Goal: Information Seeking & Learning: Learn about a topic

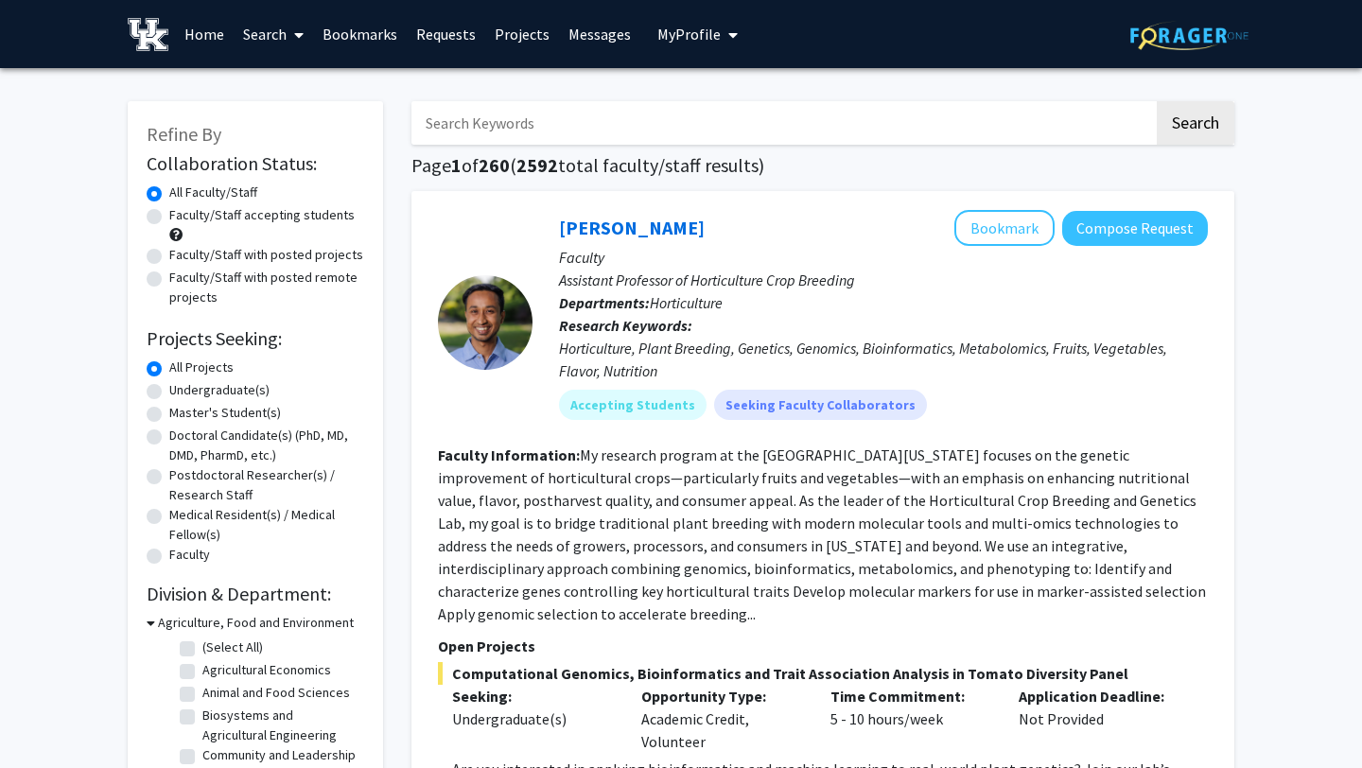
click at [690, 43] on span "My Profile" at bounding box center [688, 34] width 63 height 19
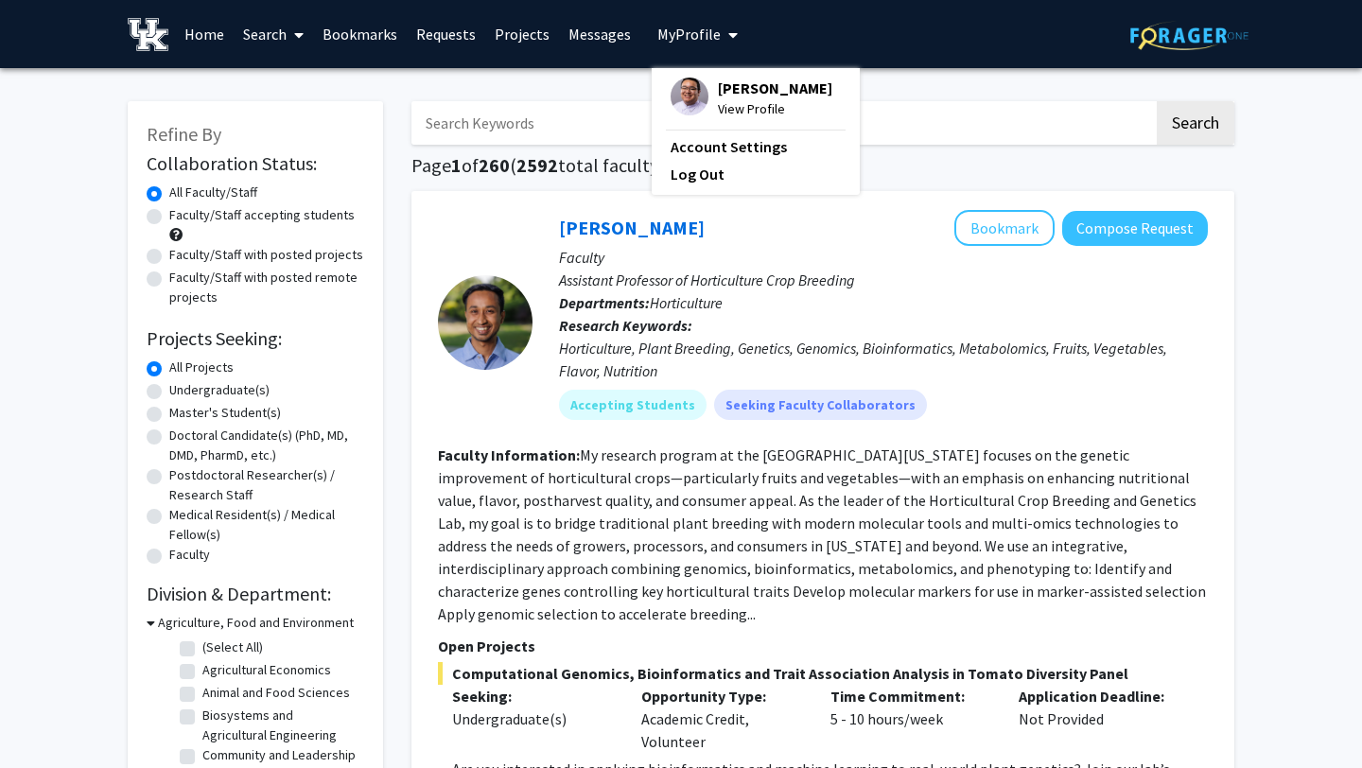
click at [733, 104] on span "View Profile" at bounding box center [775, 108] width 114 height 21
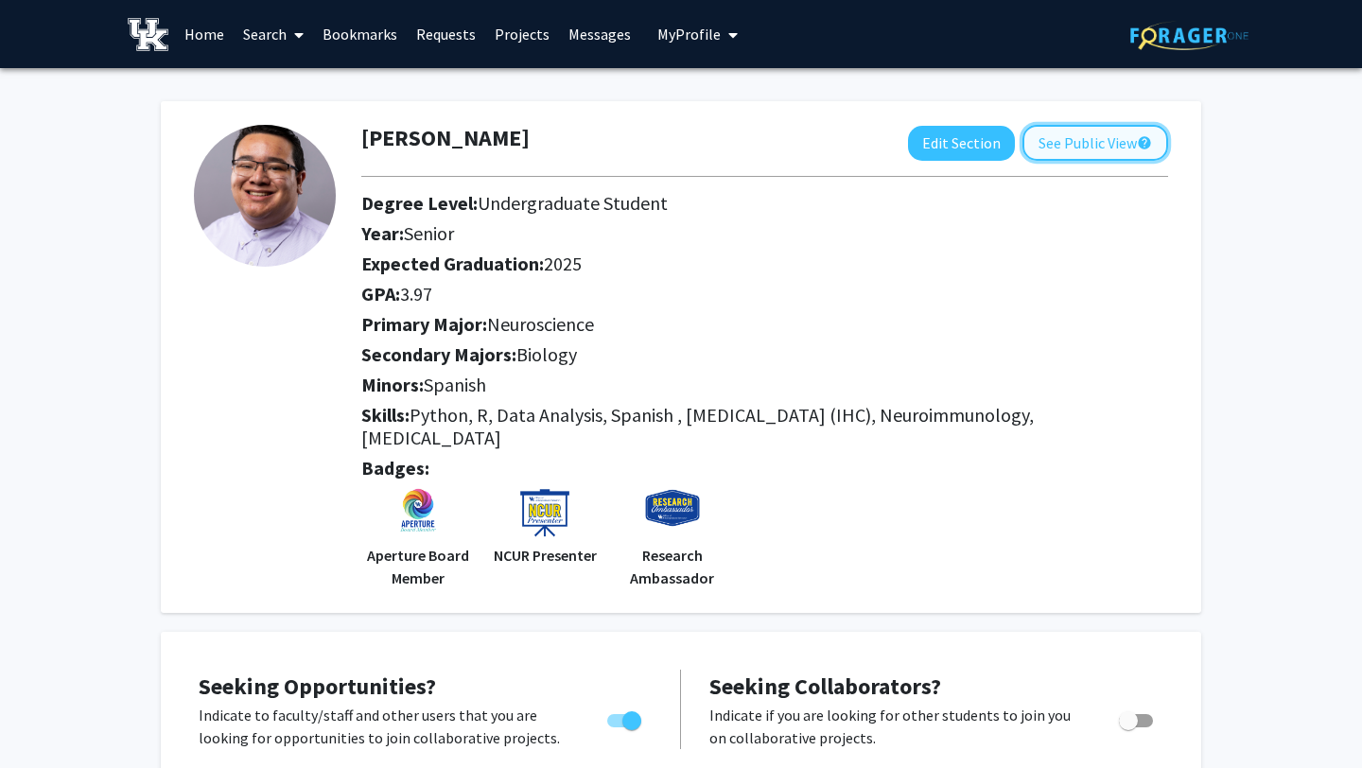
click at [1115, 149] on button "See Public View help" at bounding box center [1096, 143] width 146 height 36
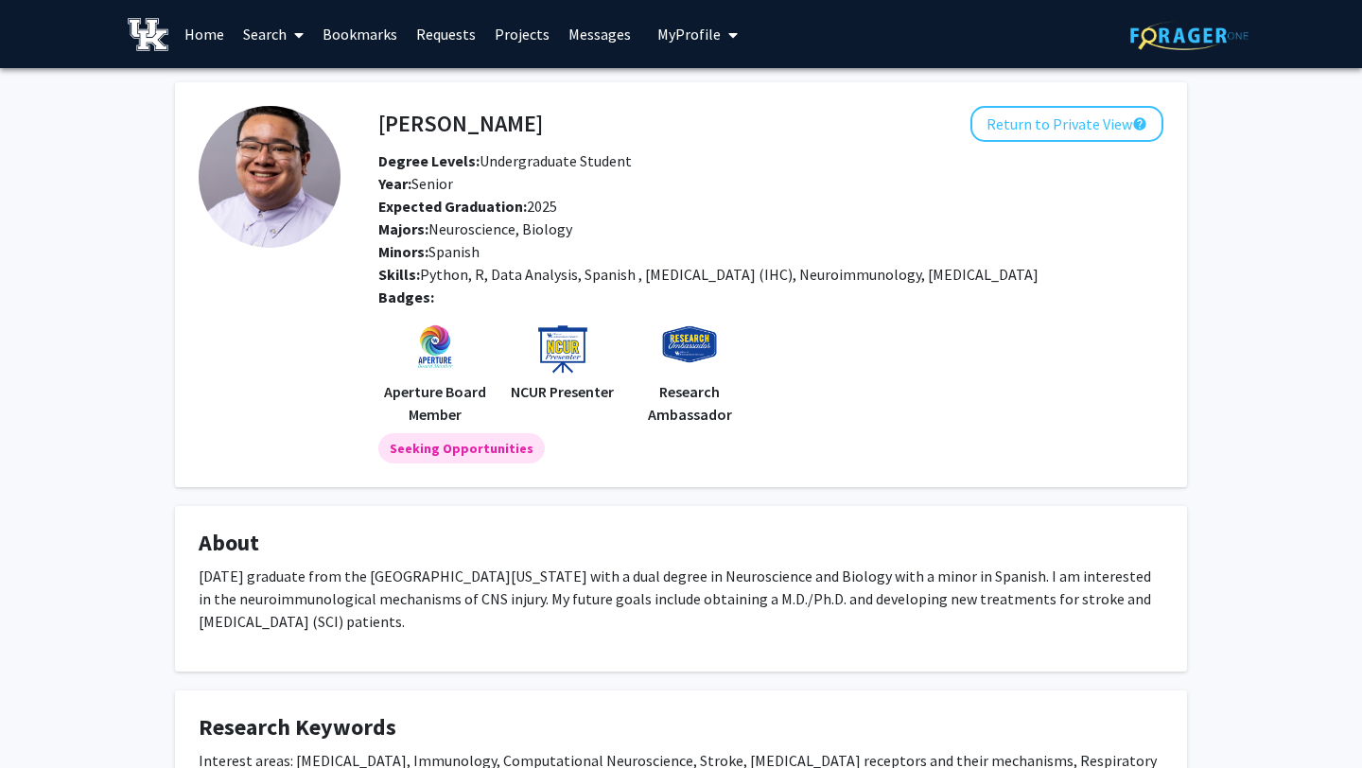
click at [300, 33] on icon at bounding box center [298, 34] width 9 height 15
click at [285, 83] on span "Faculty/Staff" at bounding box center [303, 87] width 139 height 38
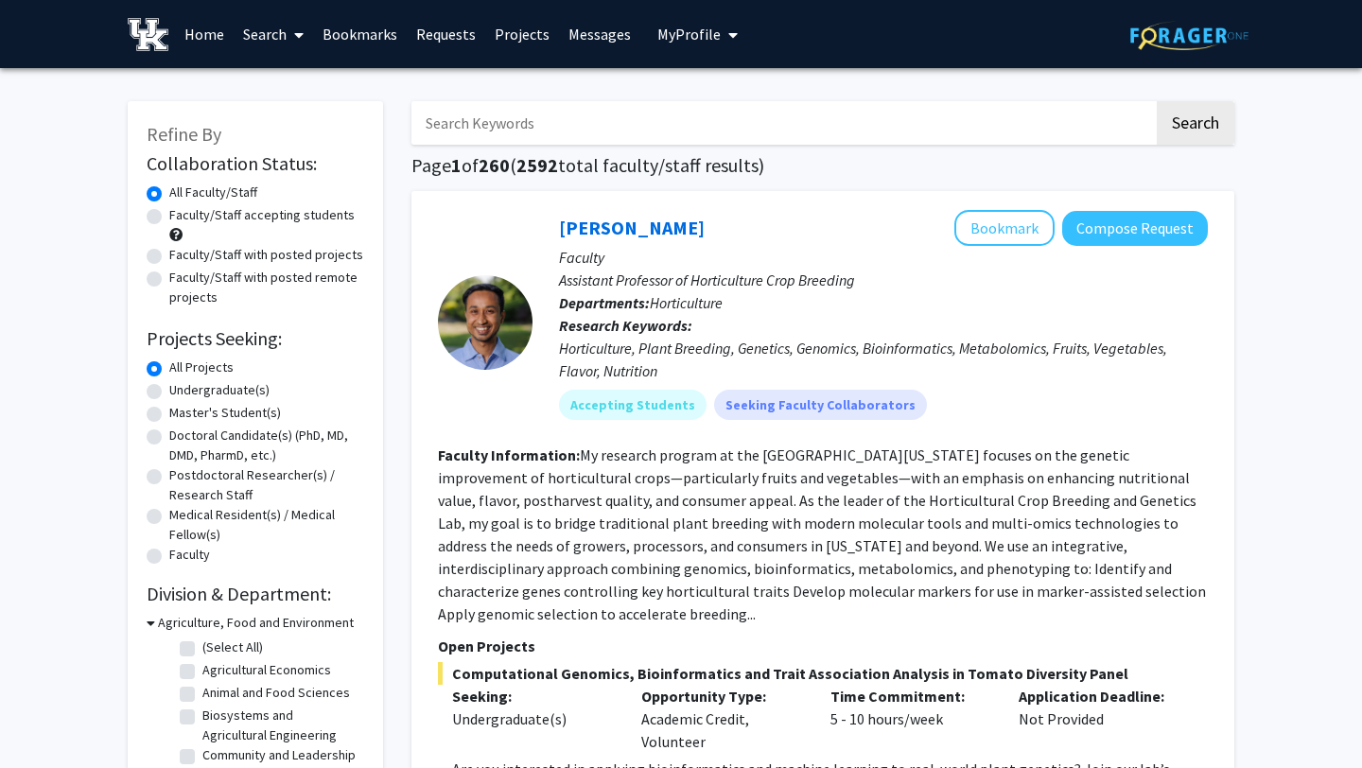
click at [441, 123] on input "Search Keywords" at bounding box center [782, 123] width 743 height 44
type input "computer engineering"
click at [1157, 101] on button "Search" at bounding box center [1196, 123] width 78 height 44
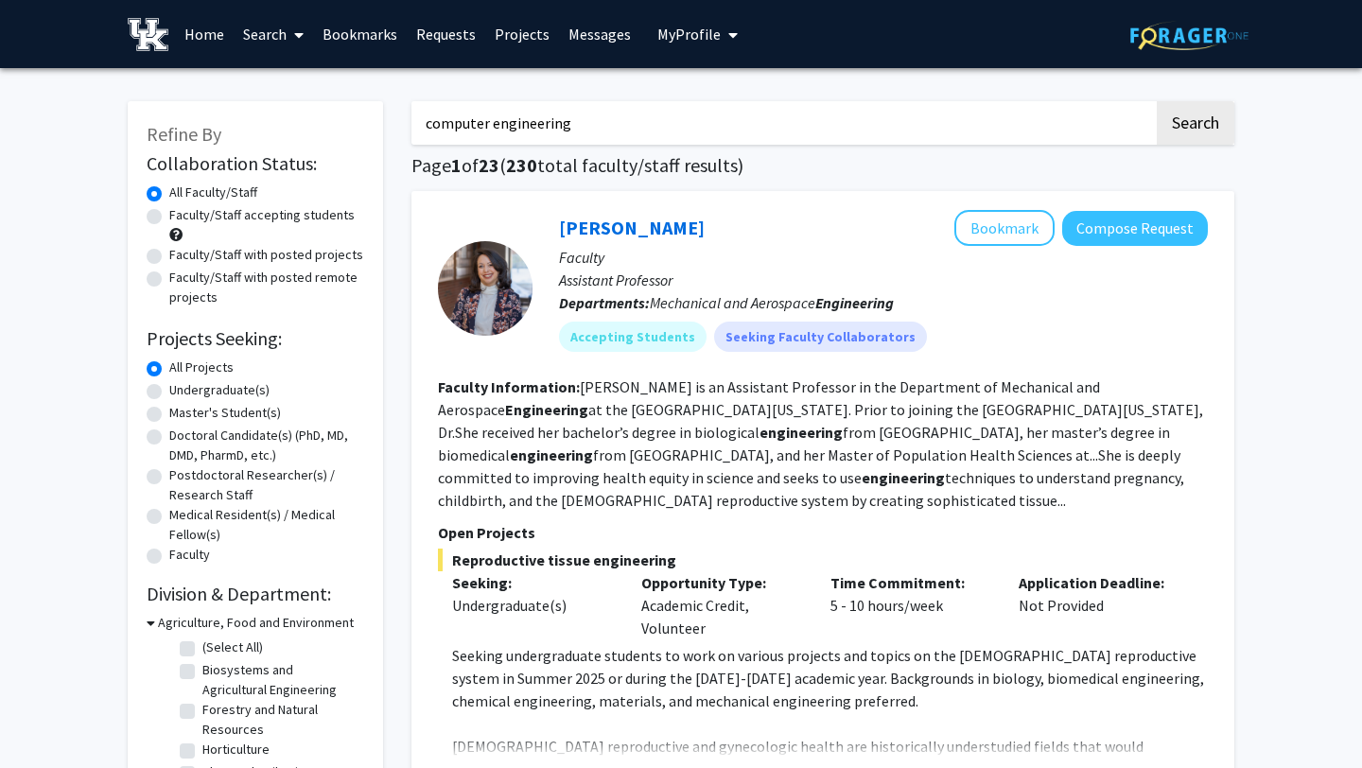
click at [615, 115] on input "computer engineering" at bounding box center [782, 123] width 743 height 44
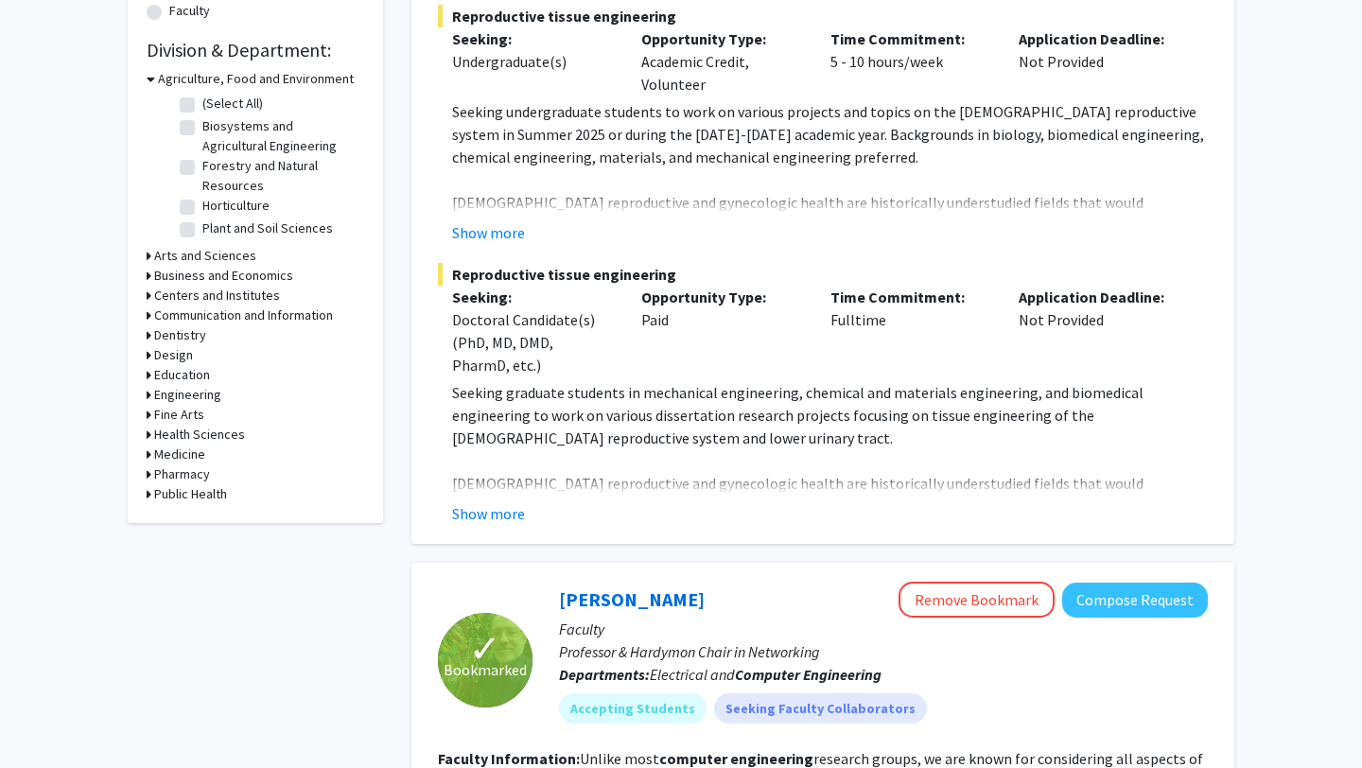
scroll to position [548, 0]
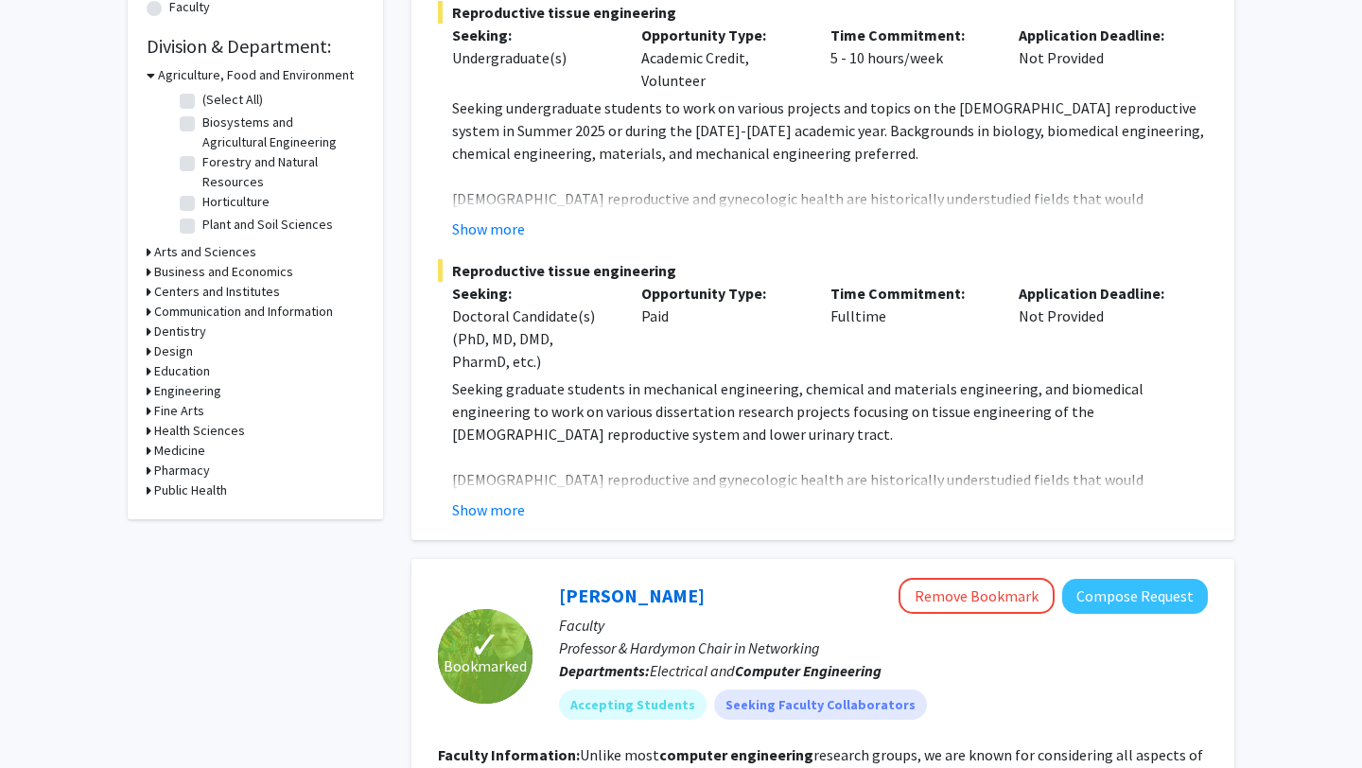
click at [206, 392] on h3 "Engineering" at bounding box center [187, 391] width 67 height 20
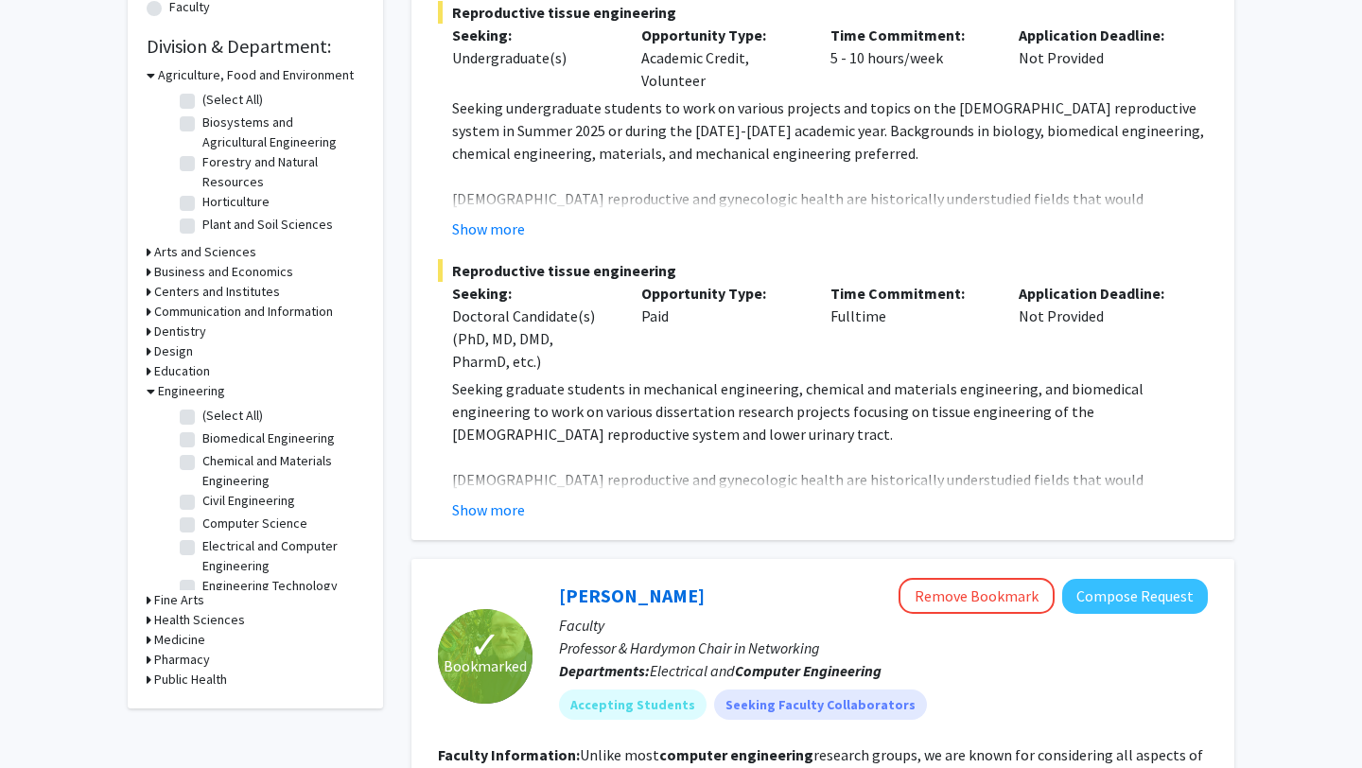
scroll to position [14, 0]
click at [202, 529] on label "Electrical and Computer Engineering" at bounding box center [280, 542] width 157 height 40
click at [202, 529] on input "Electrical and Computer Engineering" at bounding box center [208, 528] width 12 height 12
checkbox input "true"
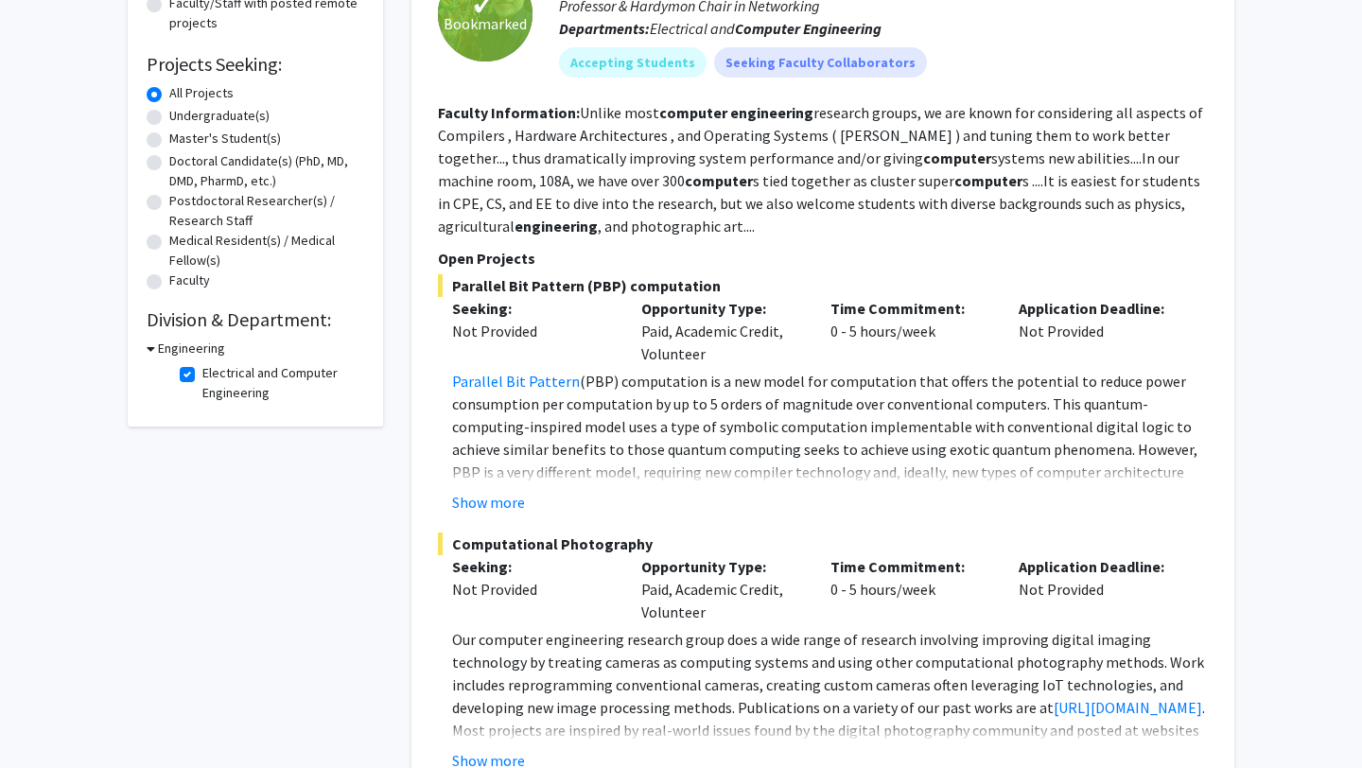
scroll to position [46, 0]
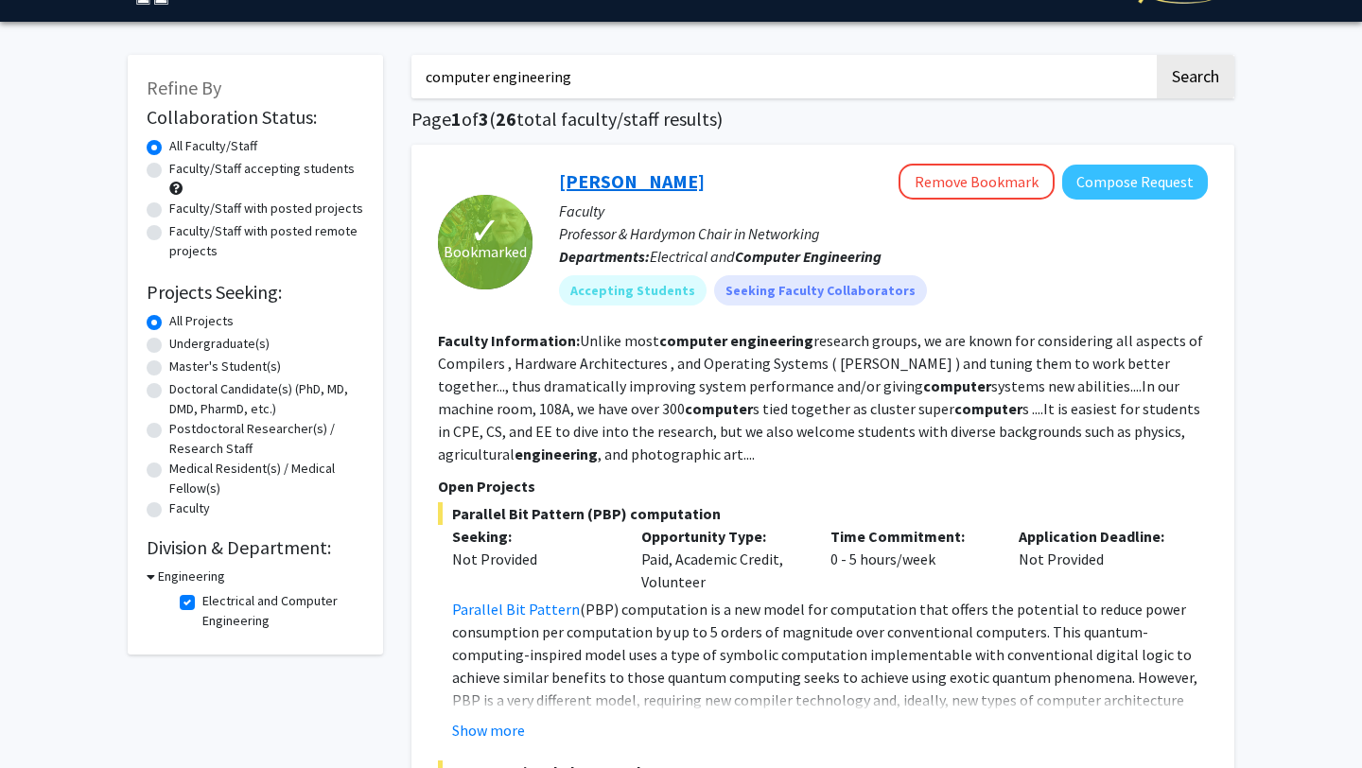
click at [594, 187] on link "[PERSON_NAME]" at bounding box center [632, 181] width 146 height 24
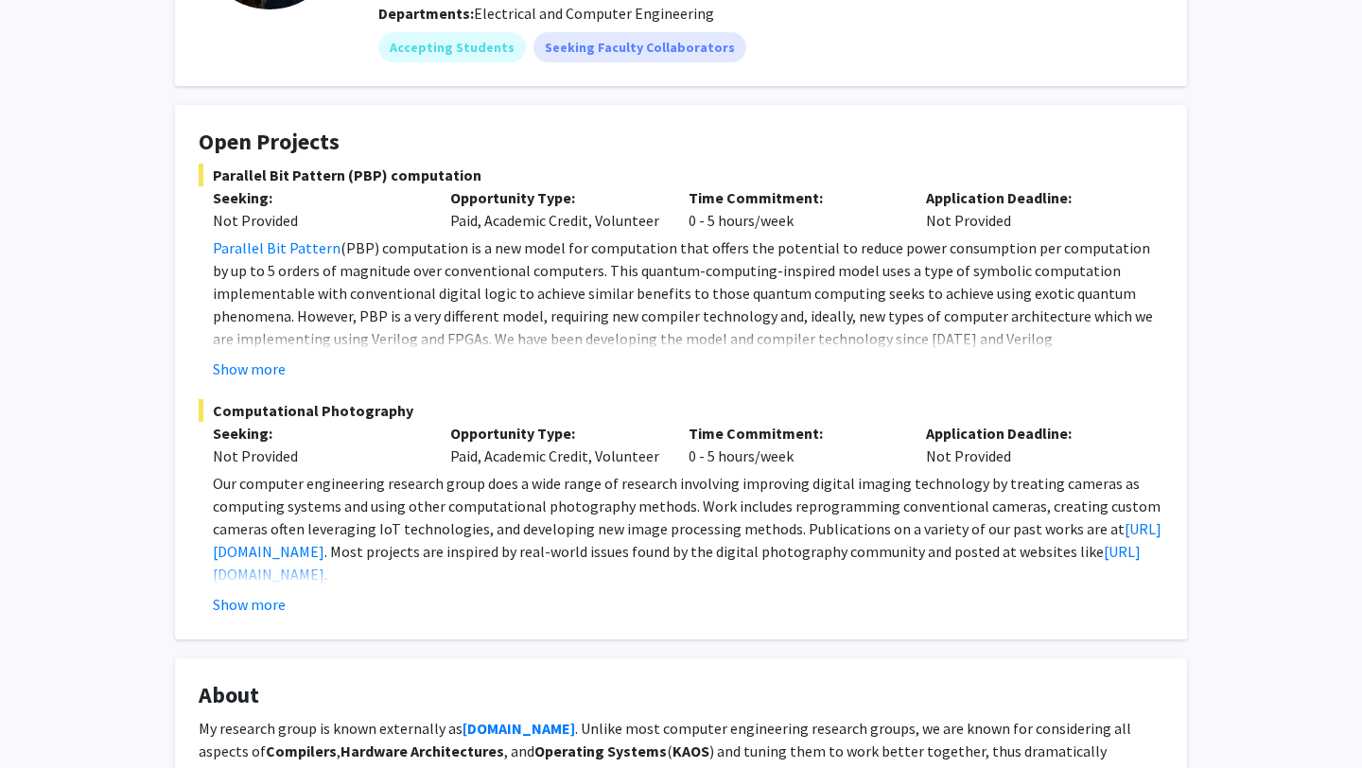
scroll to position [266, 0]
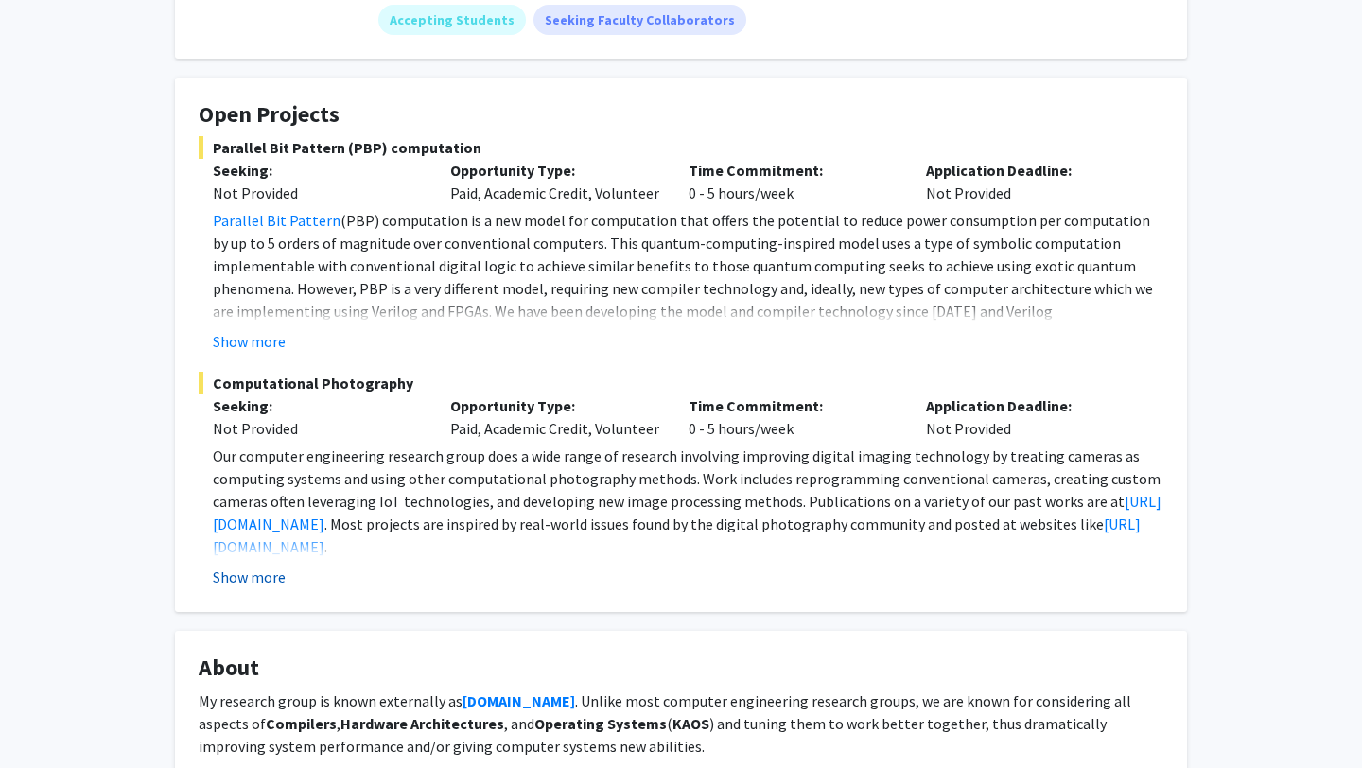
click at [244, 570] on button "Show more" at bounding box center [249, 577] width 73 height 23
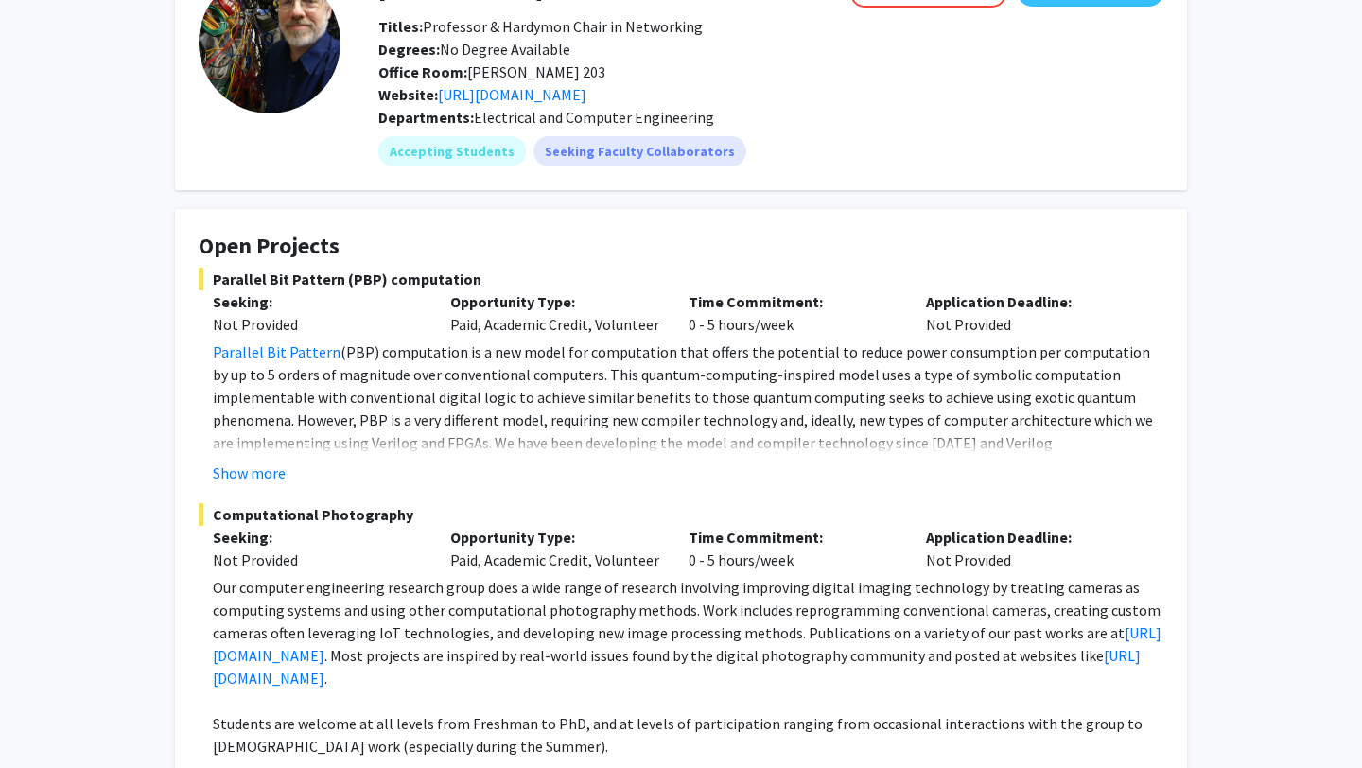
scroll to position [0, 0]
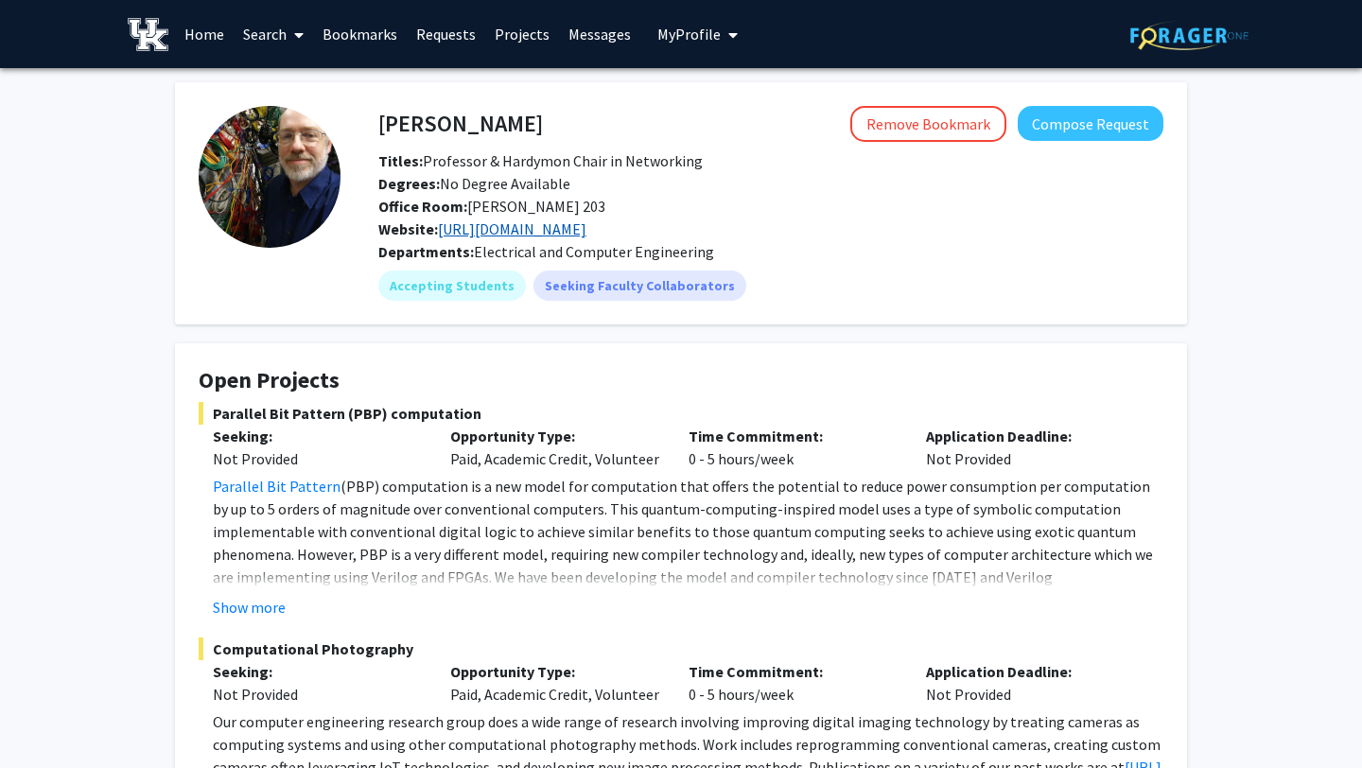
click at [500, 226] on link "[URL][DOMAIN_NAME]" at bounding box center [512, 228] width 149 height 19
click at [1096, 129] on button "Compose Request" at bounding box center [1091, 123] width 146 height 35
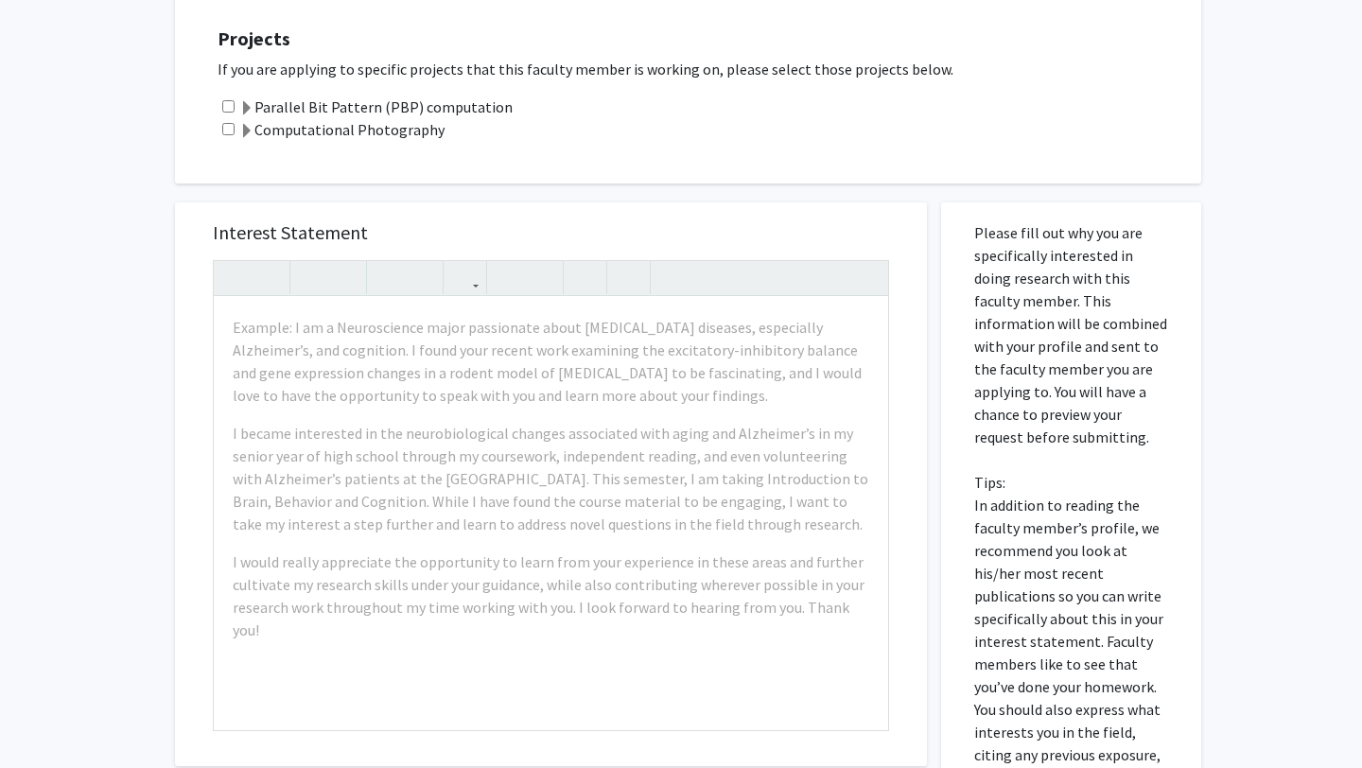
scroll to position [417, 0]
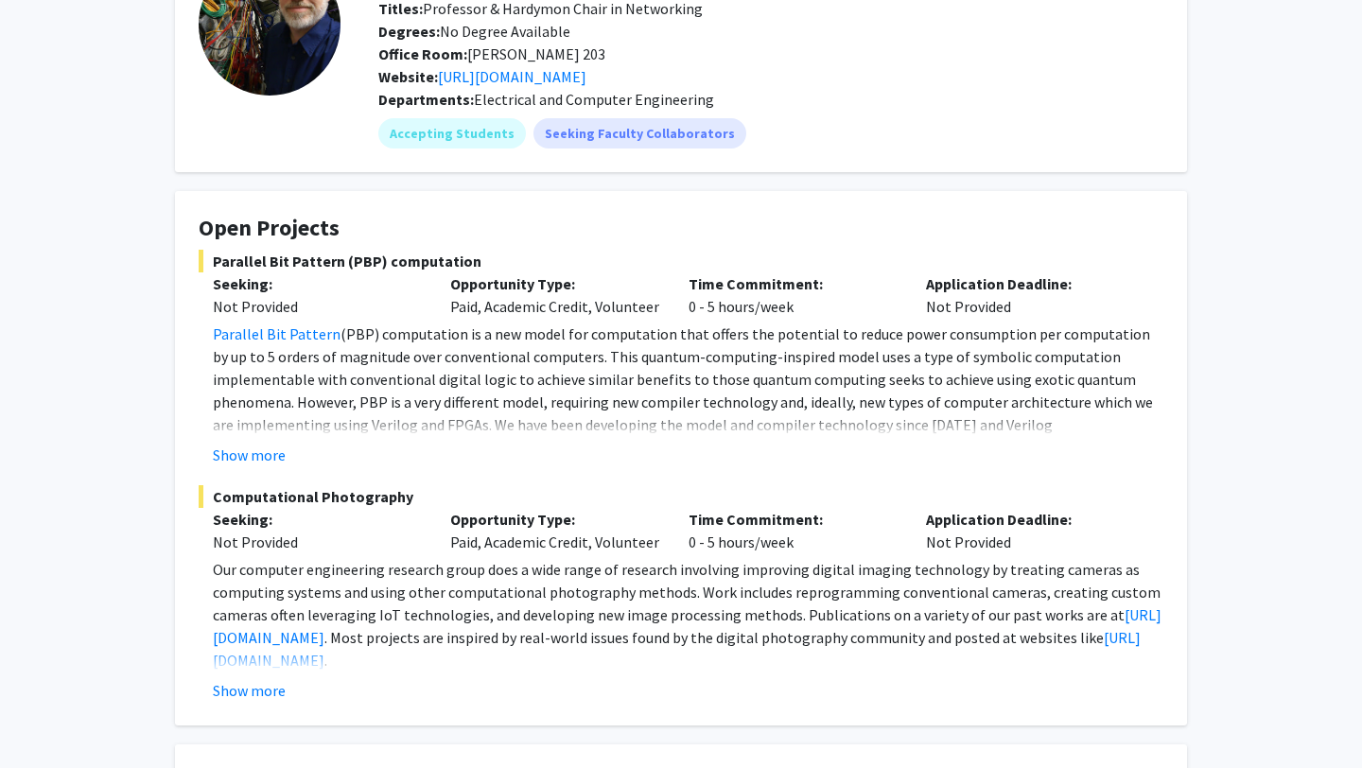
scroll to position [155, 0]
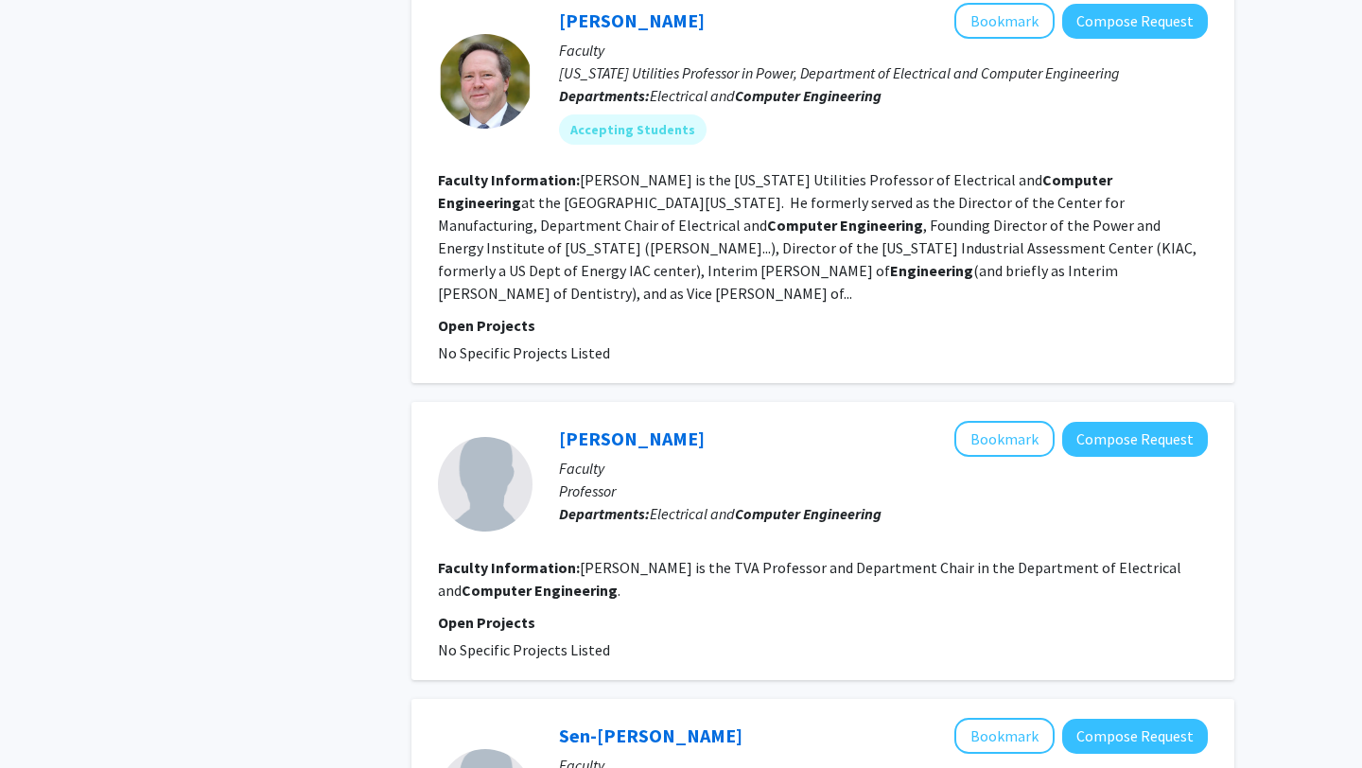
scroll to position [1092, 0]
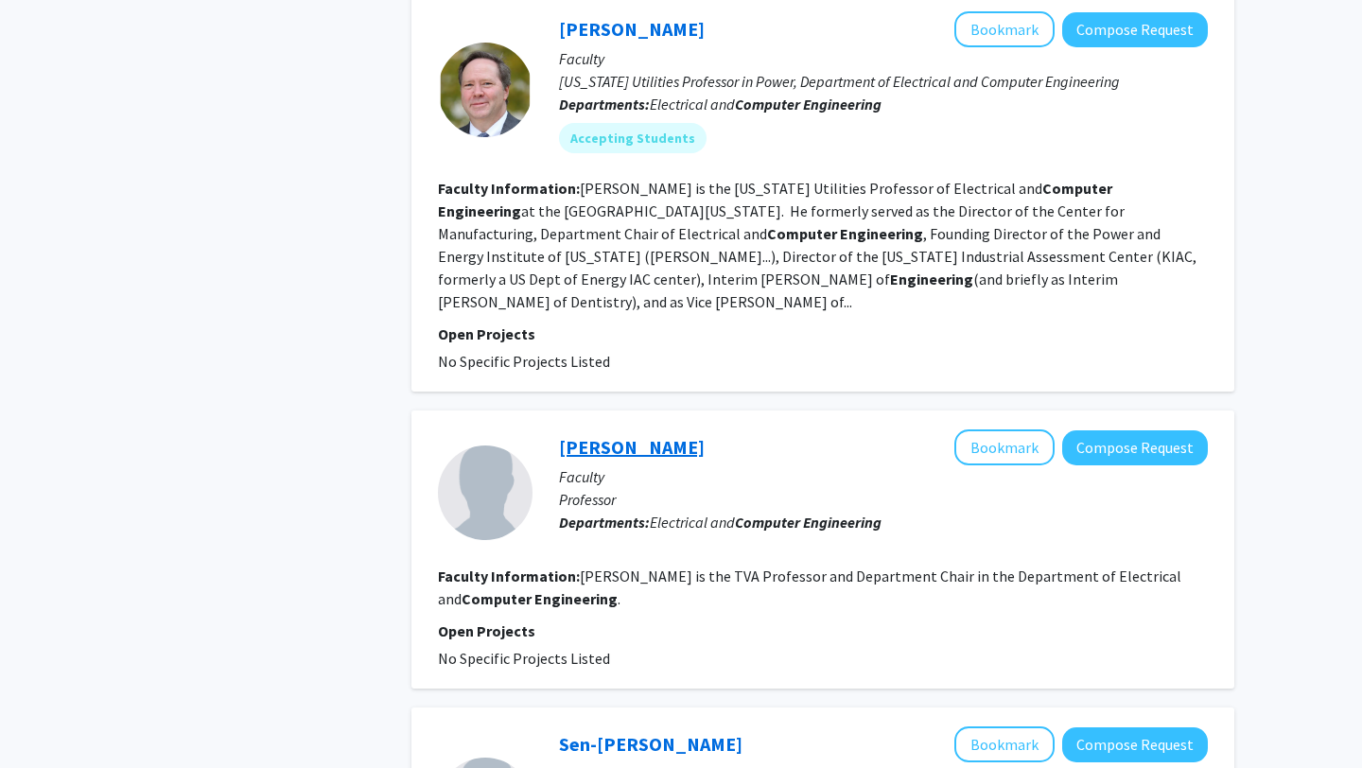
click at [623, 435] on link "[PERSON_NAME]" at bounding box center [632, 447] width 146 height 24
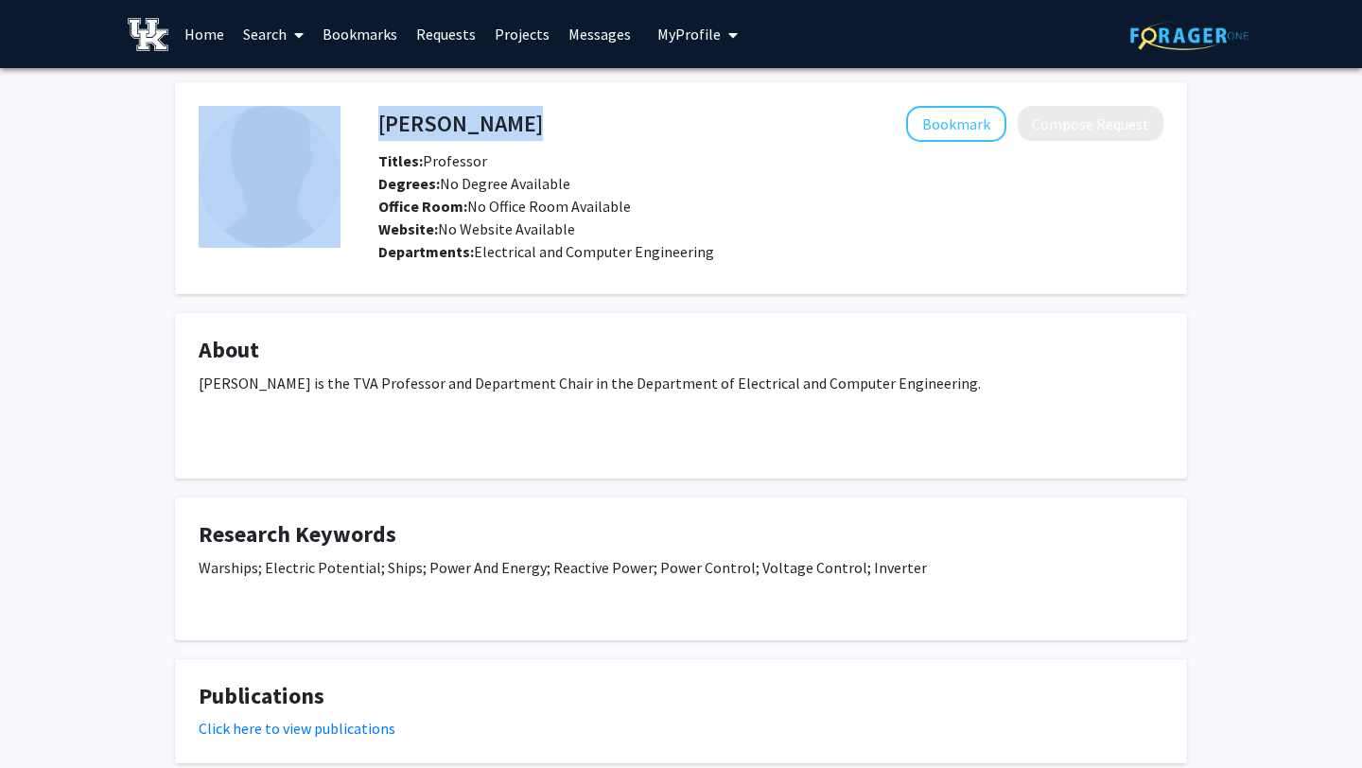
drag, startPoint x: 514, startPoint y: 122, endPoint x: 339, endPoint y: 107, distance: 175.7
click at [339, 107] on fg-card-body "[PERSON_NAME] Bookmark Compose Request Titles: Professor Degrees: No Degree Ava…" at bounding box center [681, 188] width 965 height 165
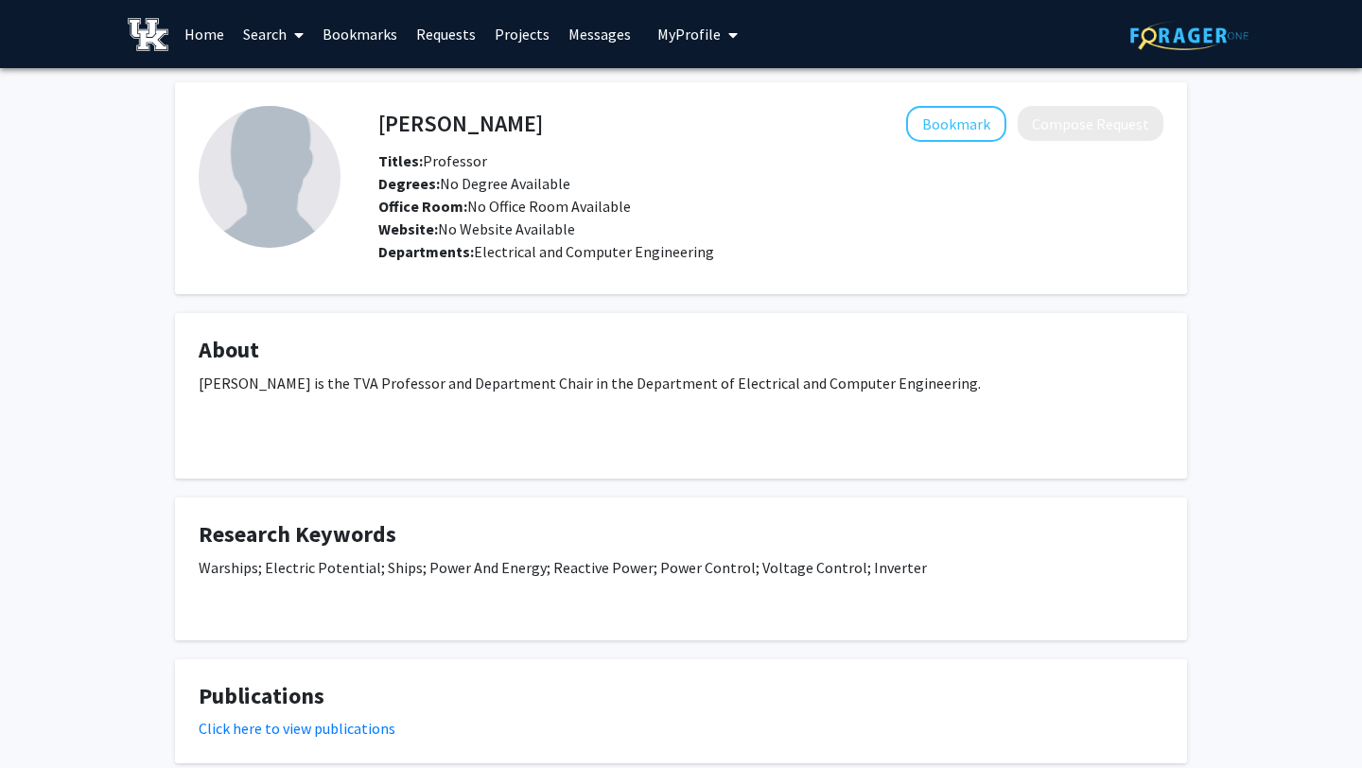
click at [679, 308] on div "[PERSON_NAME] Bookmark Compose Request Titles: Professor Degrees: No Degree Ava…" at bounding box center [681, 507] width 1041 height 850
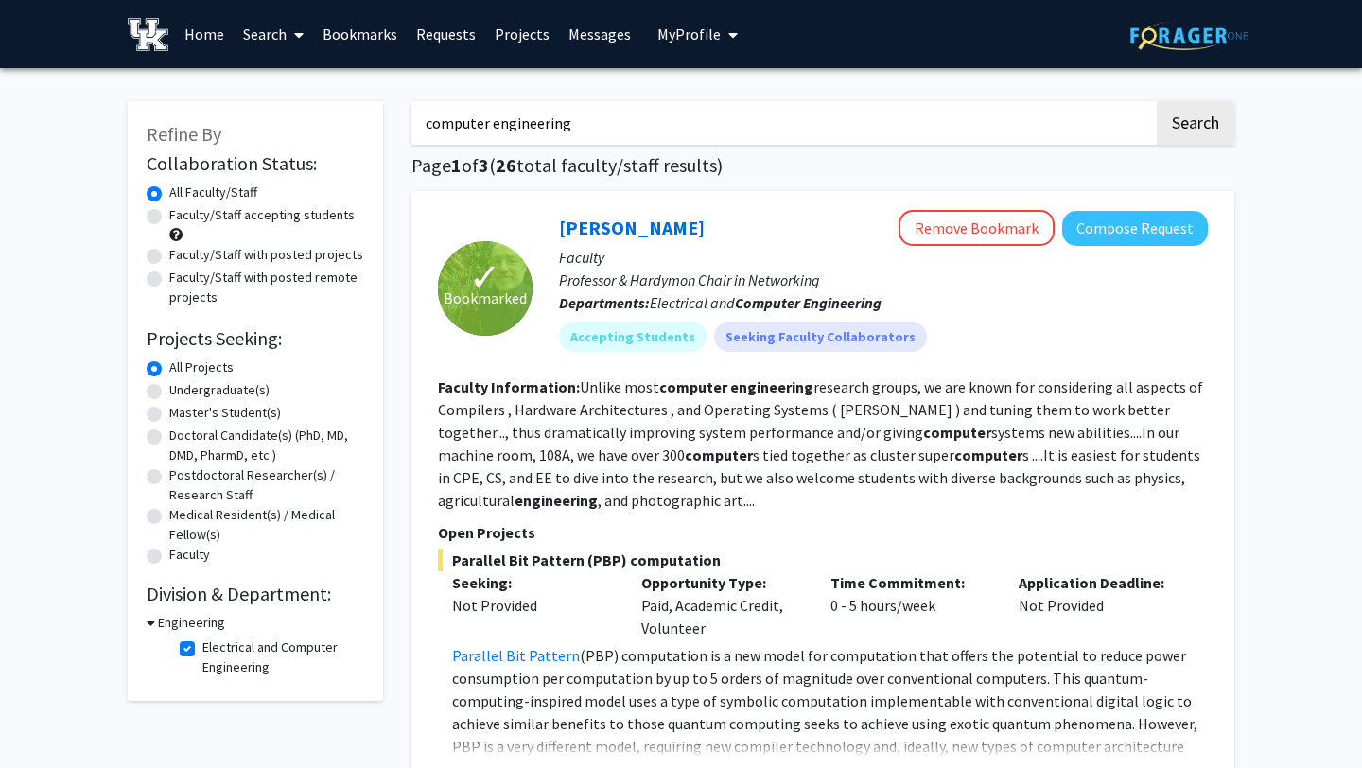
drag, startPoint x: 622, startPoint y: 128, endPoint x: 272, endPoint y: 135, distance: 350.1
click at [202, 650] on label "Electrical and Computer Engineering" at bounding box center [280, 658] width 157 height 40
click at [202, 650] on input "Electrical and Computer Engineering" at bounding box center [208, 644] width 12 height 12
checkbox input "false"
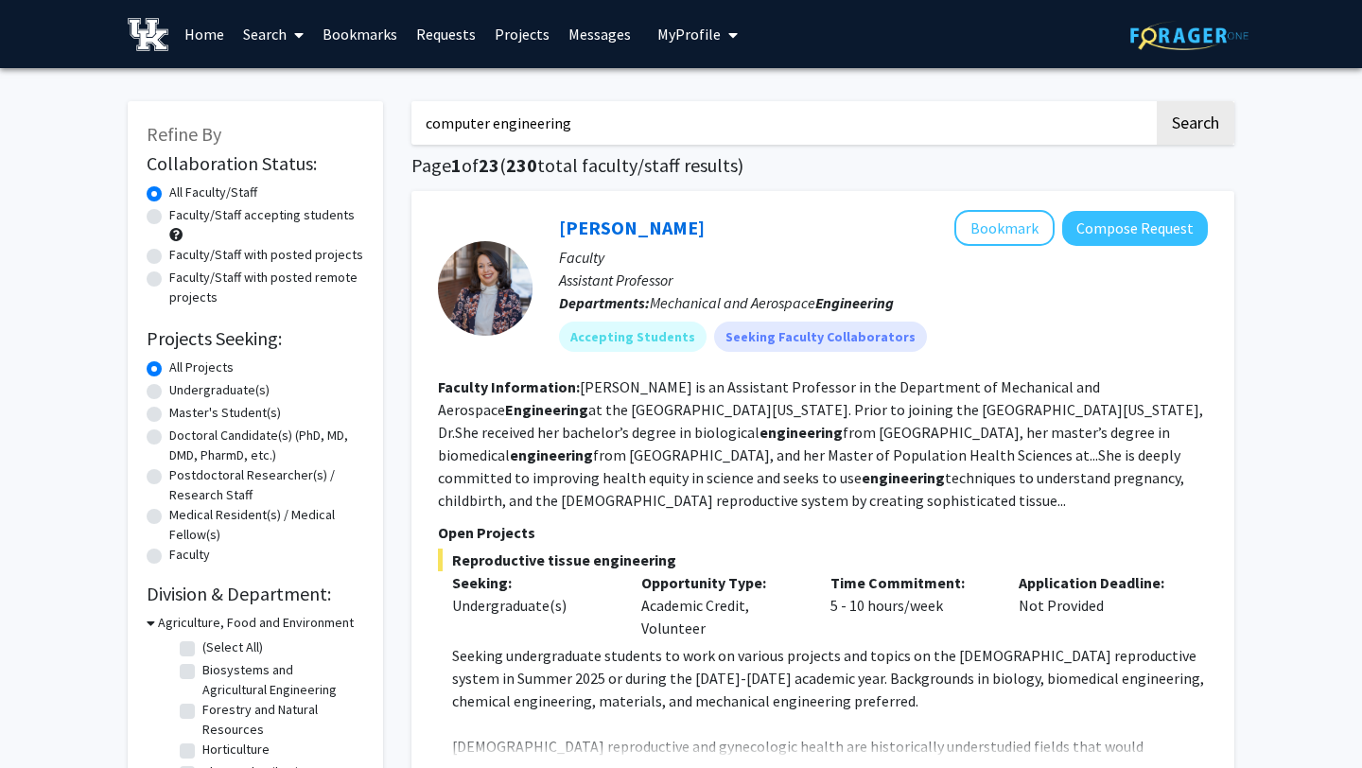
click at [539, 123] on input "computer engineering" at bounding box center [782, 123] width 743 height 44
type input "biotech"
click at [1157, 101] on button "Search" at bounding box center [1196, 123] width 78 height 44
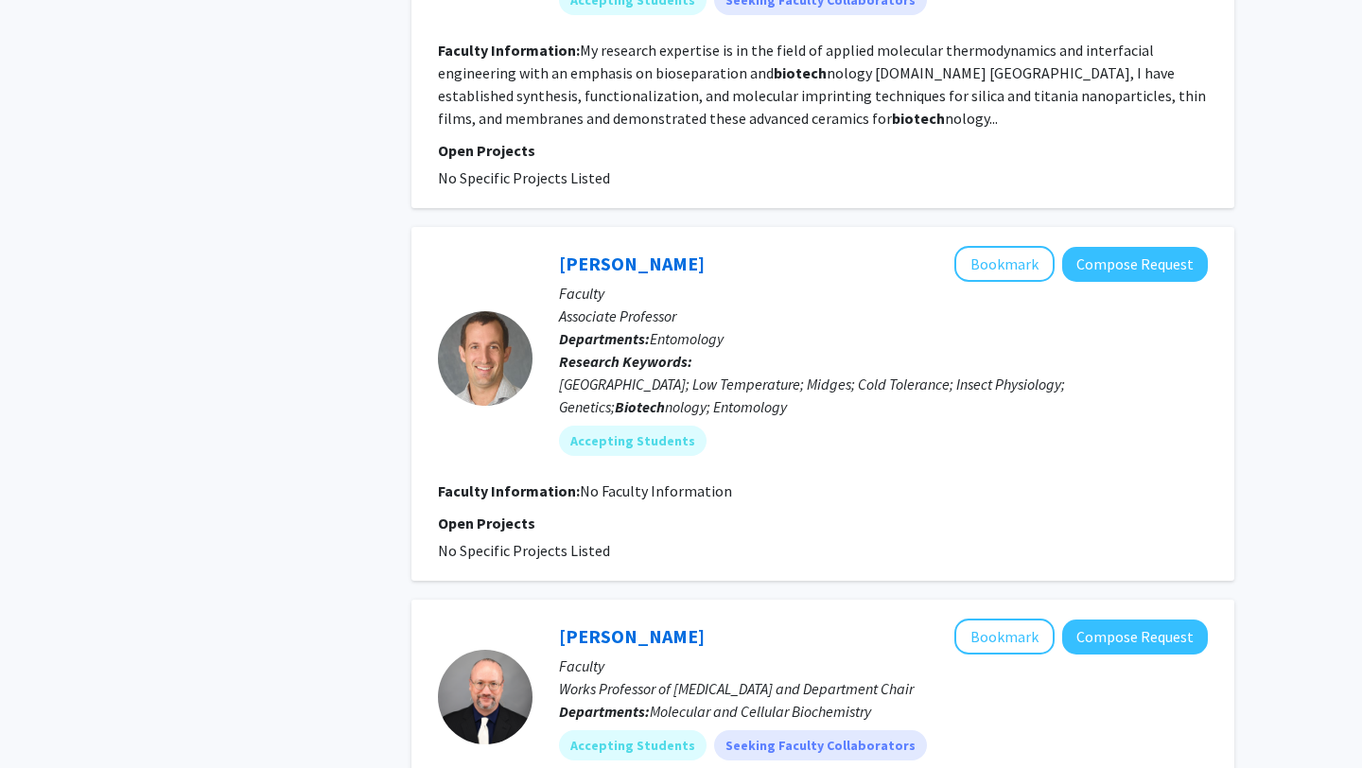
scroll to position [1416, 0]
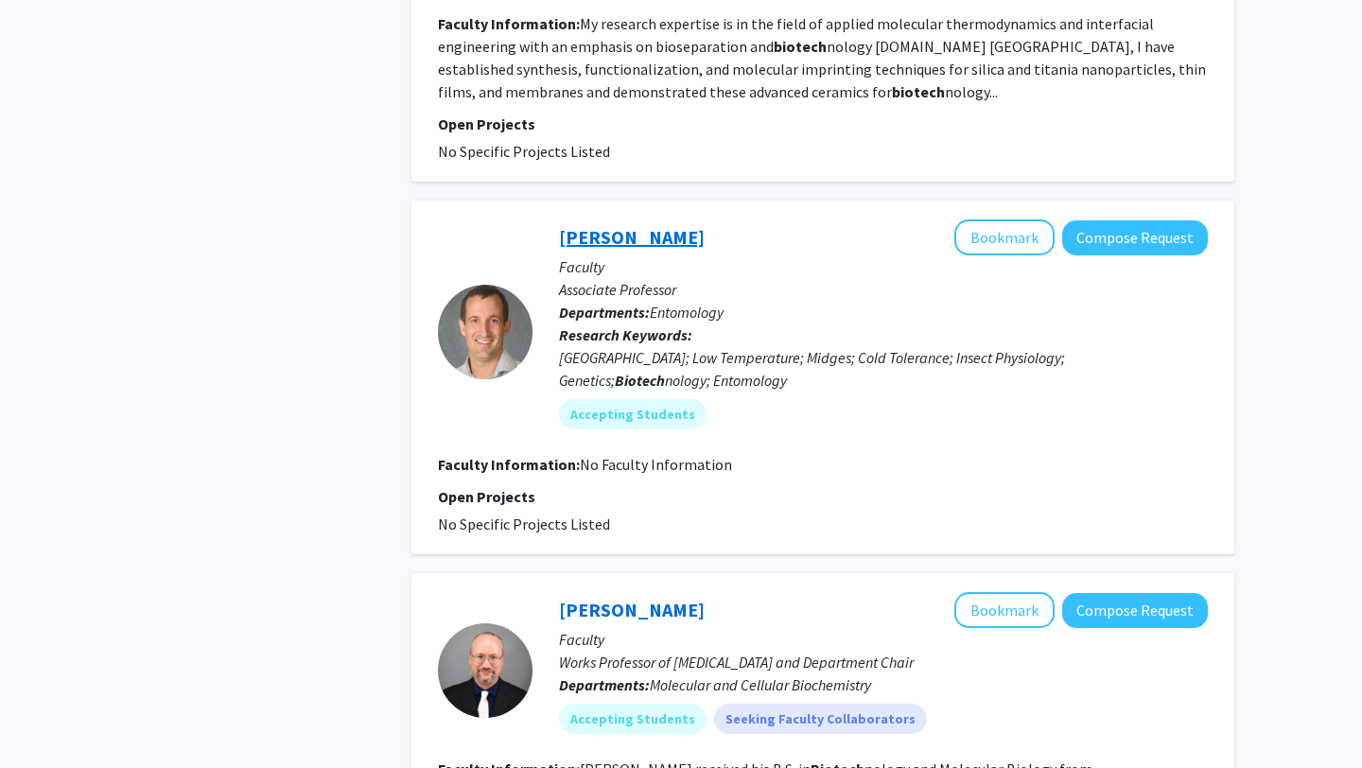
click at [642, 225] on link "[PERSON_NAME]" at bounding box center [632, 237] width 146 height 24
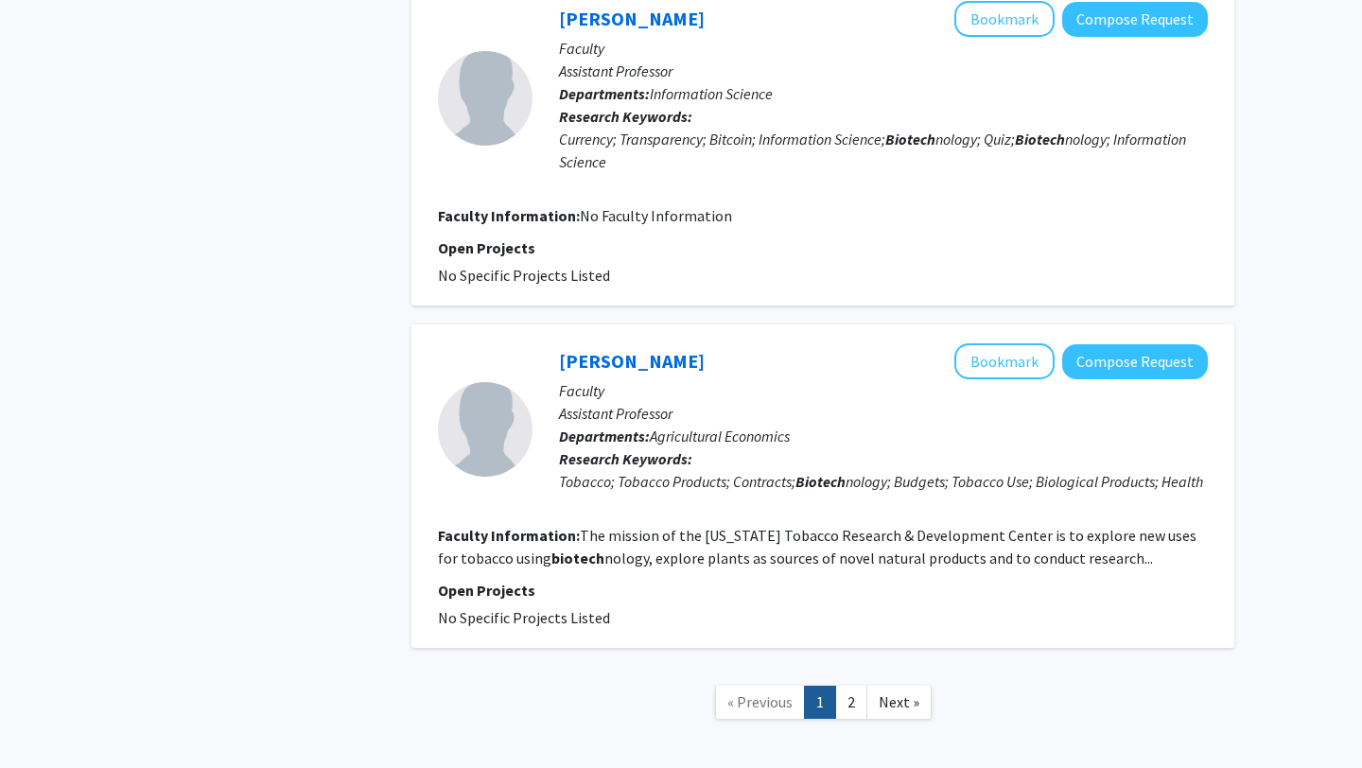
scroll to position [3873, 0]
